Goal: Subscribe to service/newsletter

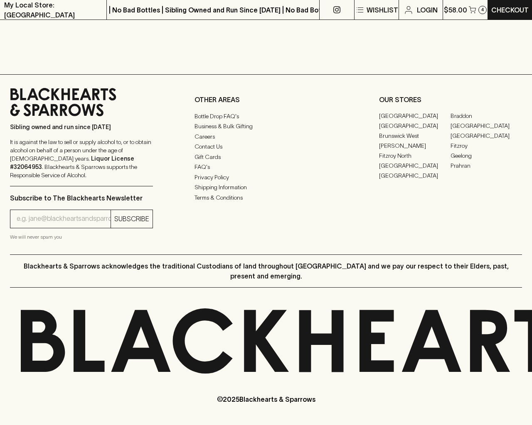
scroll to position [380, 0]
type input "[EMAIL_ADDRESS]"
type input "1"
type input "e"
checkbox input "true"
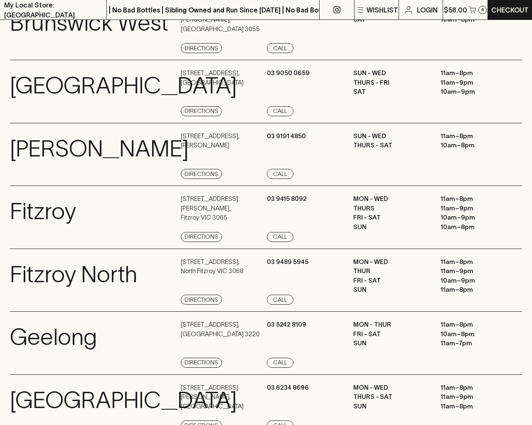
scroll to position [1116, 0]
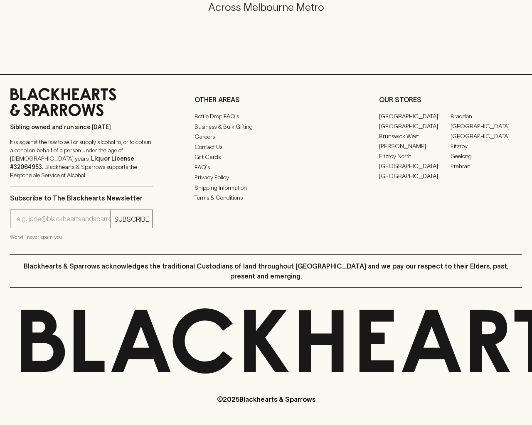
scroll to position [976, 0]
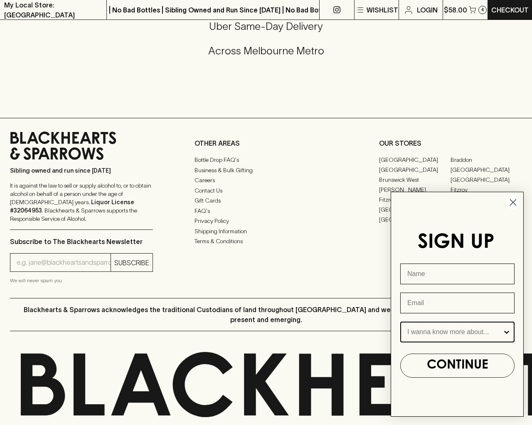
type input "e"
type input "Beer"
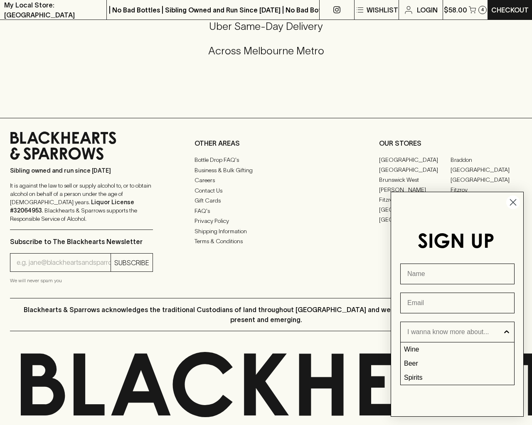
type input "e"
type input "[EMAIL_ADDRESS]"
